Goal: Navigation & Orientation: Find specific page/section

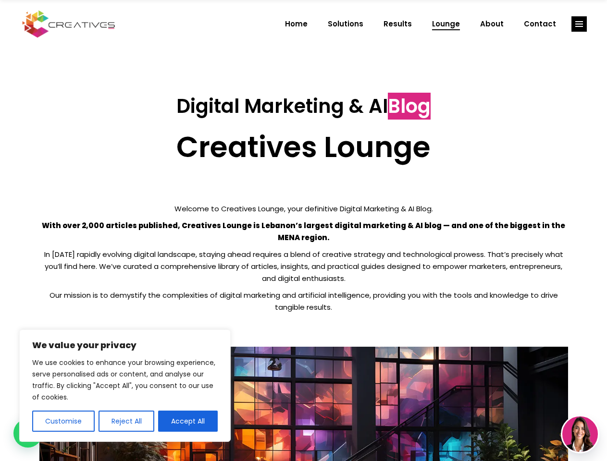
click at [303, 231] on p "With over 2,000 articles published, Creatives Lounge is Lebanon’s largest digit…" at bounding box center [303, 232] width 529 height 24
click at [63, 421] on button "Customise" at bounding box center [63, 421] width 62 height 21
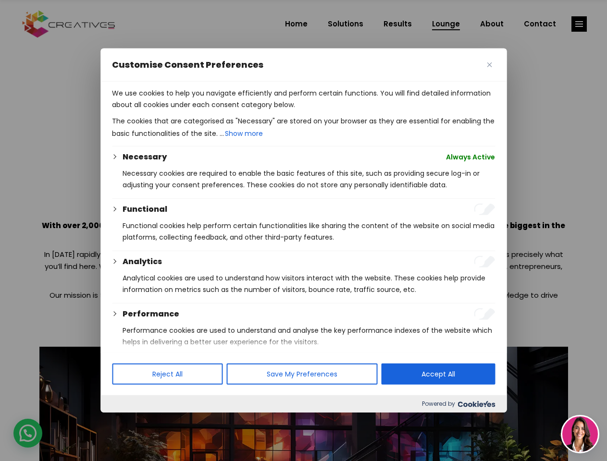
click at [126, 421] on div at bounding box center [303, 230] width 607 height 461
click at [188, 111] on p "We use cookies to help you navigate efficiently and perform certain functions. …" at bounding box center [303, 98] width 383 height 23
click at [579, 24] on div at bounding box center [303, 230] width 607 height 461
click at [580, 434] on img at bounding box center [580, 435] width 36 height 36
